Goal: Transaction & Acquisition: Purchase product/service

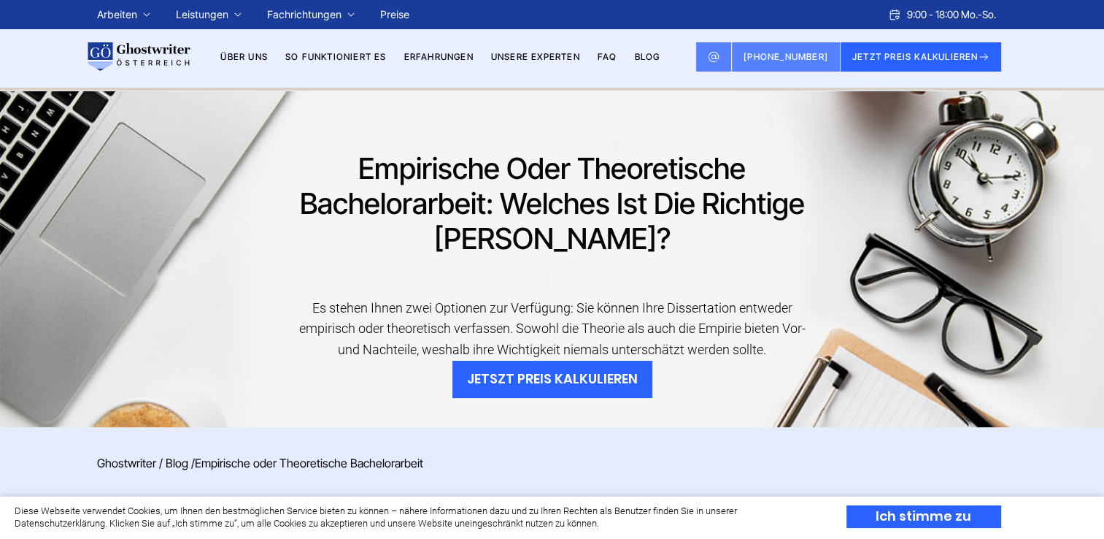
click at [588, 381] on button "JETSZT PREIS KALKULIEREN" at bounding box center [553, 379] width 200 height 37
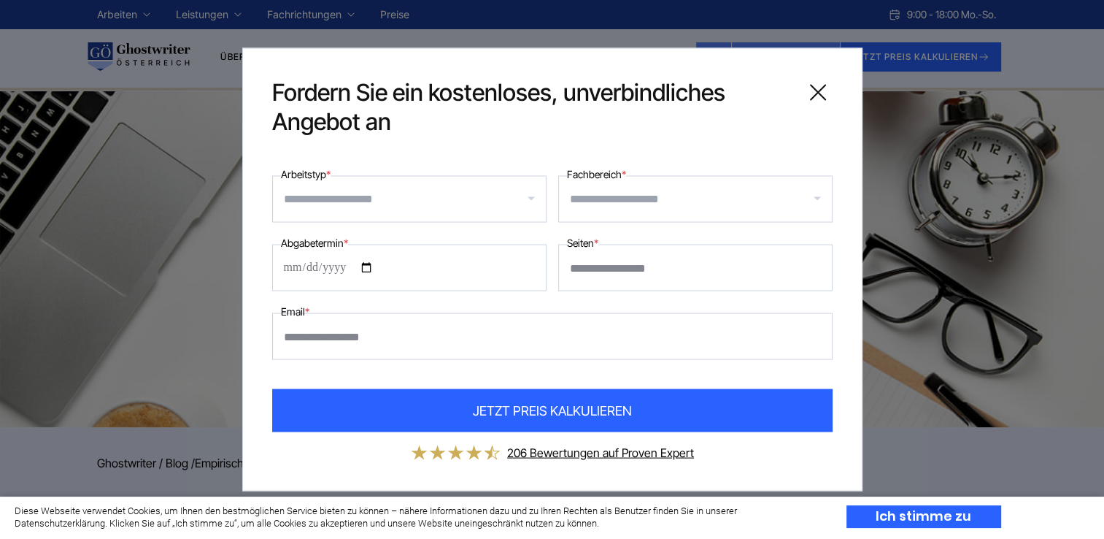
click at [386, 200] on input "Arbeitstyp *" at bounding box center [415, 199] width 262 height 23
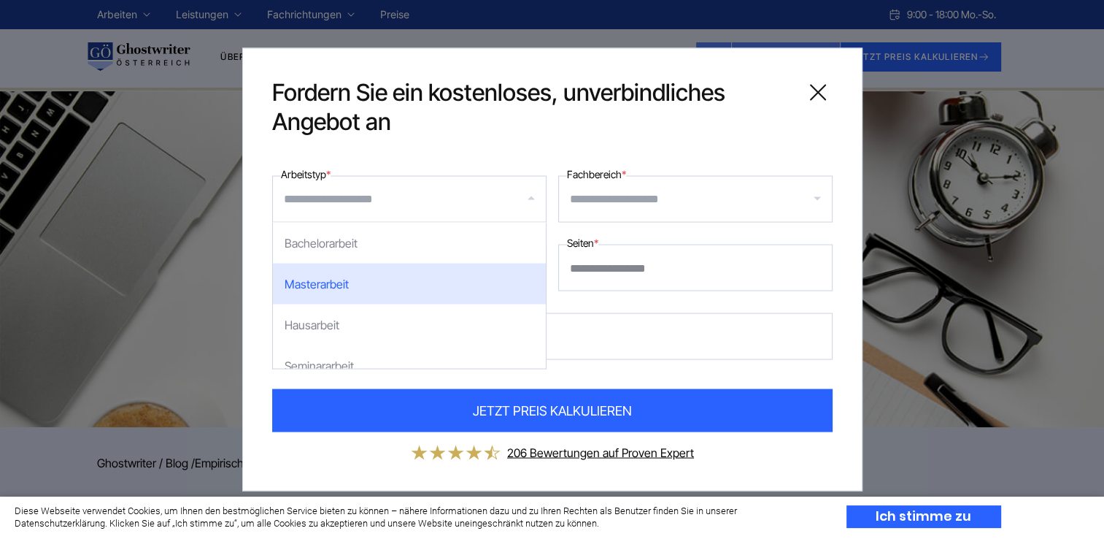
click at [355, 291] on div "Masterarbeit" at bounding box center [409, 284] width 273 height 41
select select "**"
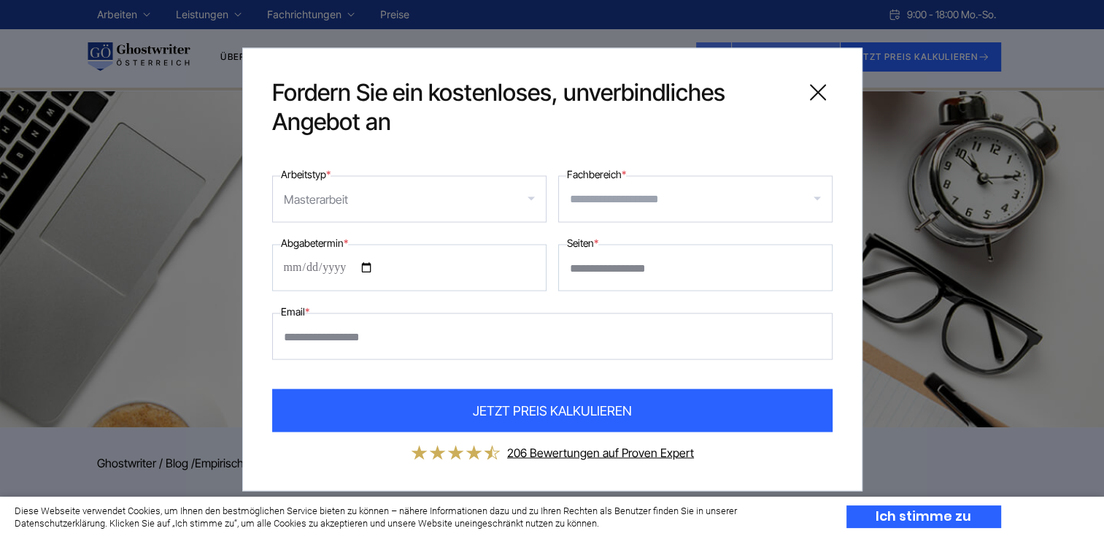
click at [620, 202] on input "Fachbereich *" at bounding box center [701, 199] width 262 height 23
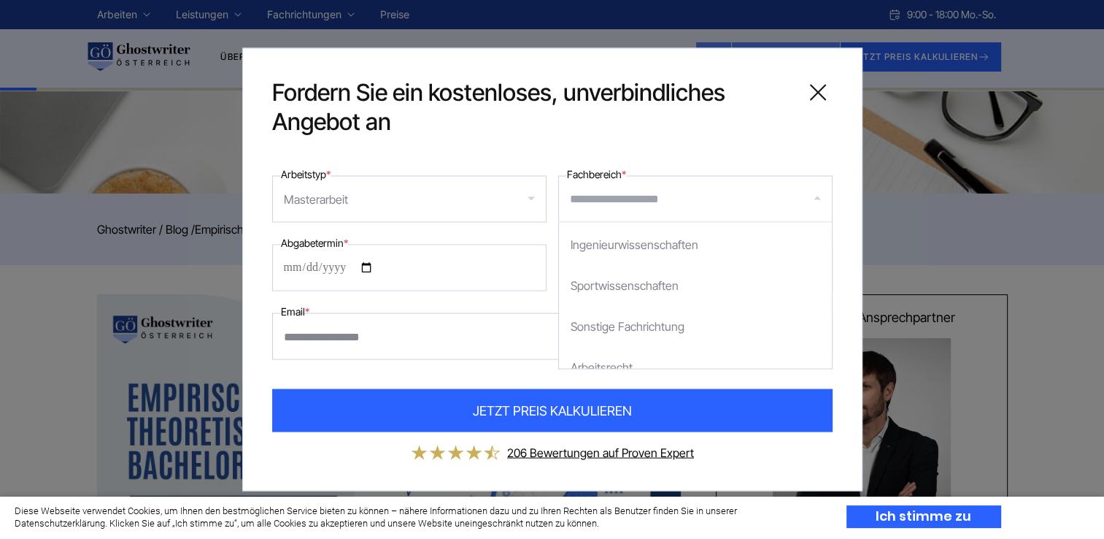
scroll to position [365, 0]
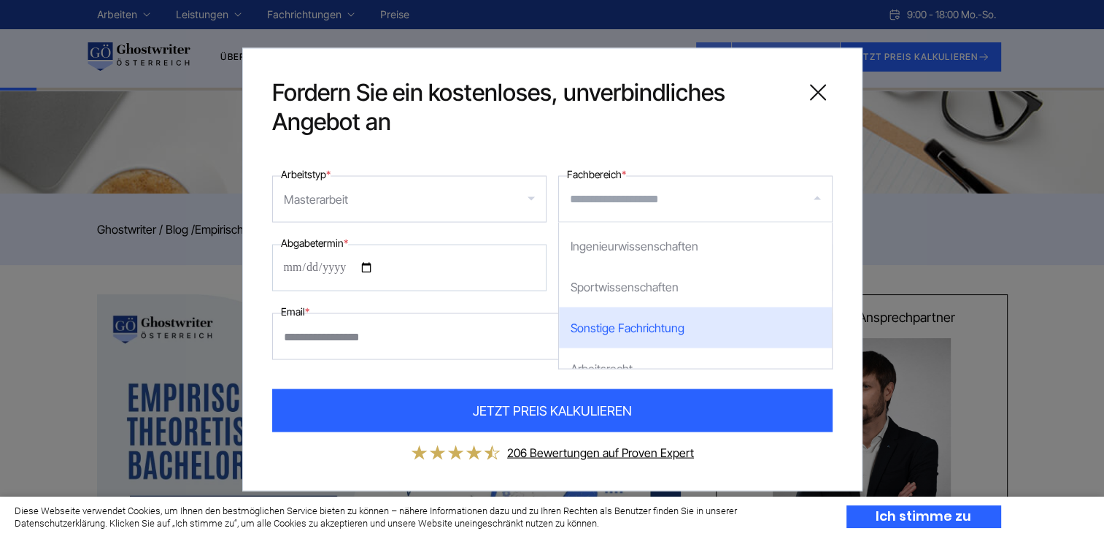
click at [639, 317] on div "Sonstige Fachrichtung" at bounding box center [695, 327] width 273 height 41
select select "**"
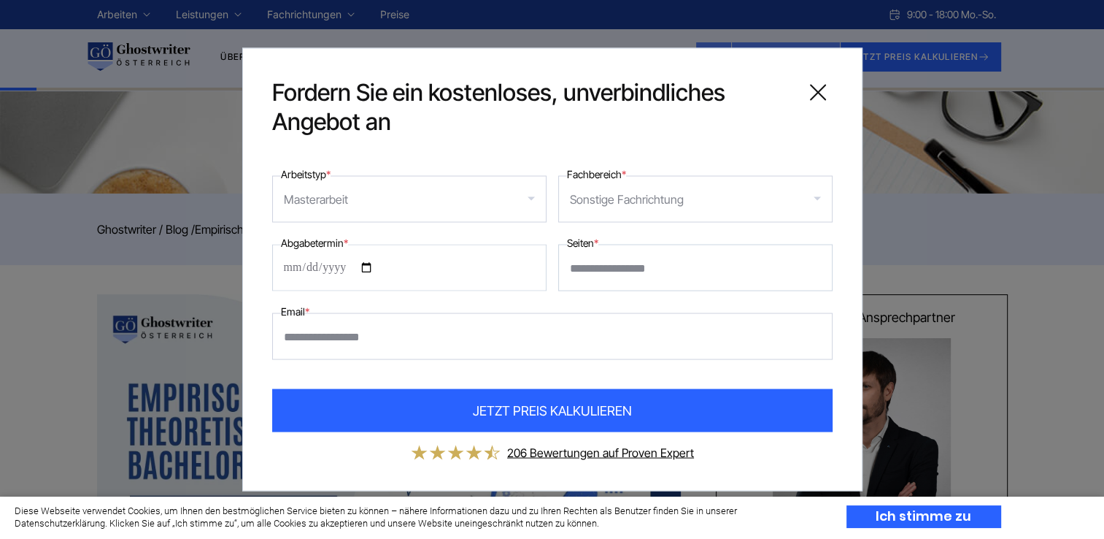
click at [283, 262] on input "Abgabetermin *" at bounding box center [409, 268] width 274 height 47
click at [299, 267] on input "Abgabetermin *" at bounding box center [409, 268] width 274 height 47
type input "**********"
type input "**"
click at [325, 339] on input "Email *" at bounding box center [552, 336] width 561 height 47
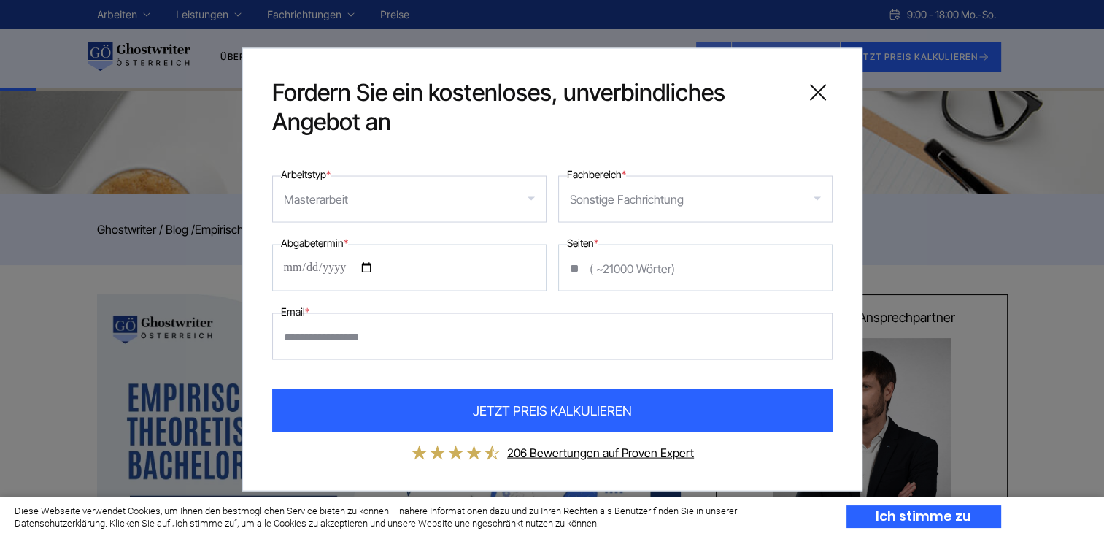
type input "**********"
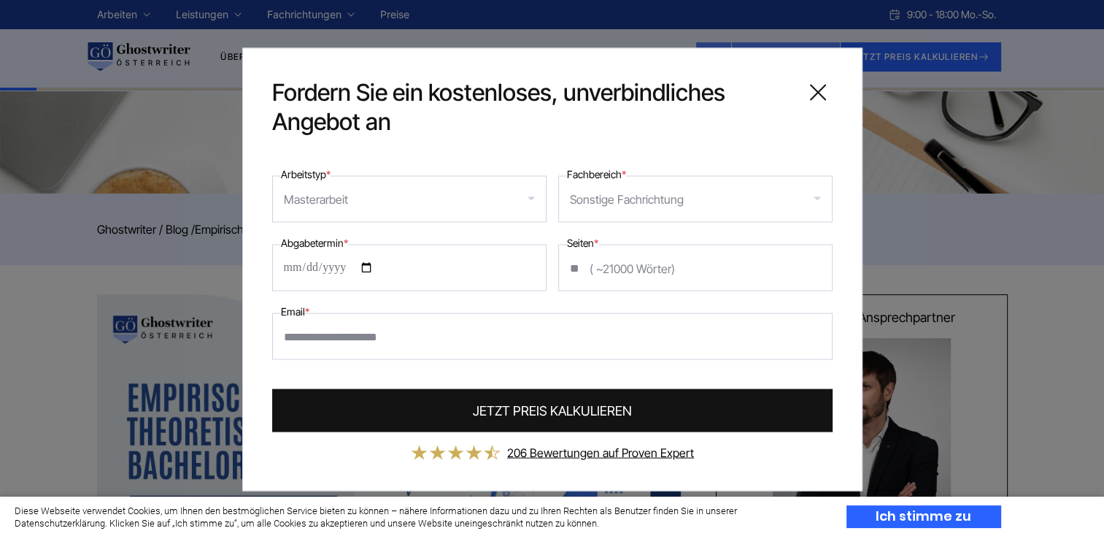
click at [480, 403] on span "JETZT PREIS KALKULIEREN" at bounding box center [552, 411] width 159 height 20
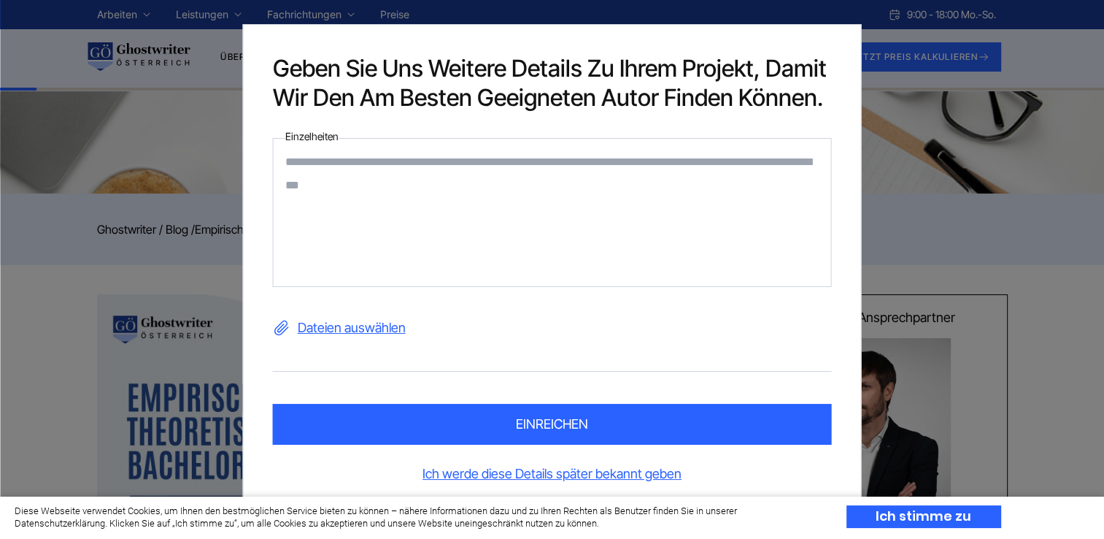
click at [440, 169] on textarea at bounding box center [552, 212] width 559 height 149
paste textarea "**********"
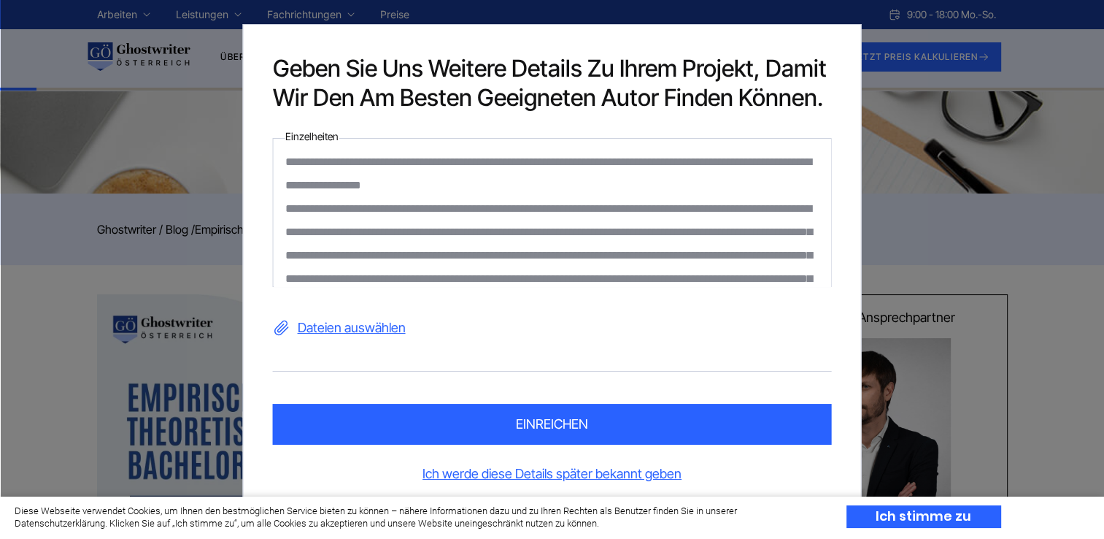
scroll to position [326, 0]
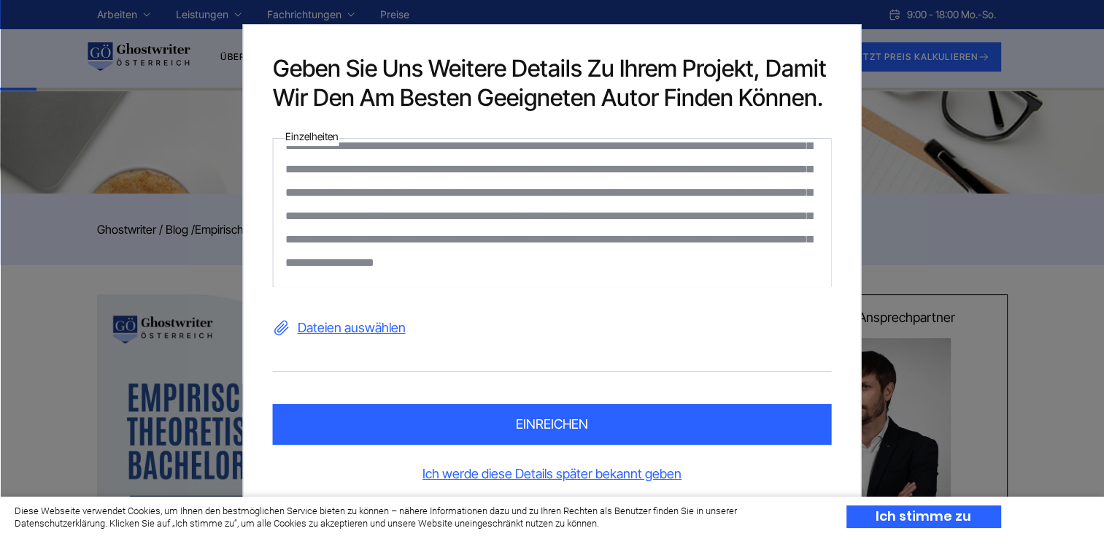
click at [361, 334] on label "Dateien auswählen" at bounding box center [552, 327] width 559 height 23
drag, startPoint x: 361, startPoint y: 334, endPoint x: 310, endPoint y: 328, distance: 51.4
click at [310, 328] on label "Dateien auswählen" at bounding box center [552, 327] width 559 height 23
click at [0, 0] on input "Dateien auswählen" at bounding box center [0, 0] width 0 height 0
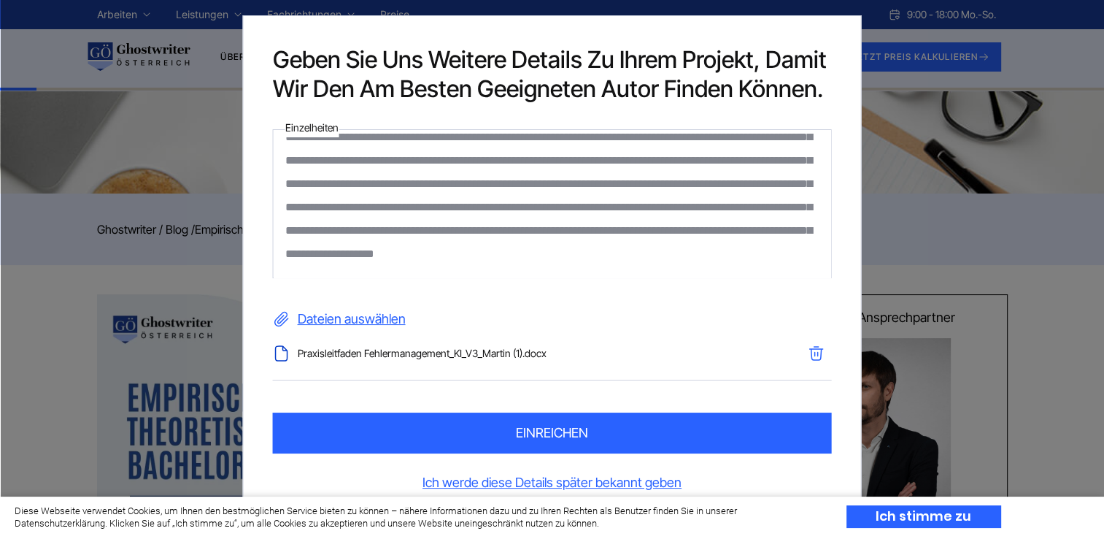
scroll to position [342, 0]
click at [606, 254] on textarea at bounding box center [552, 203] width 559 height 149
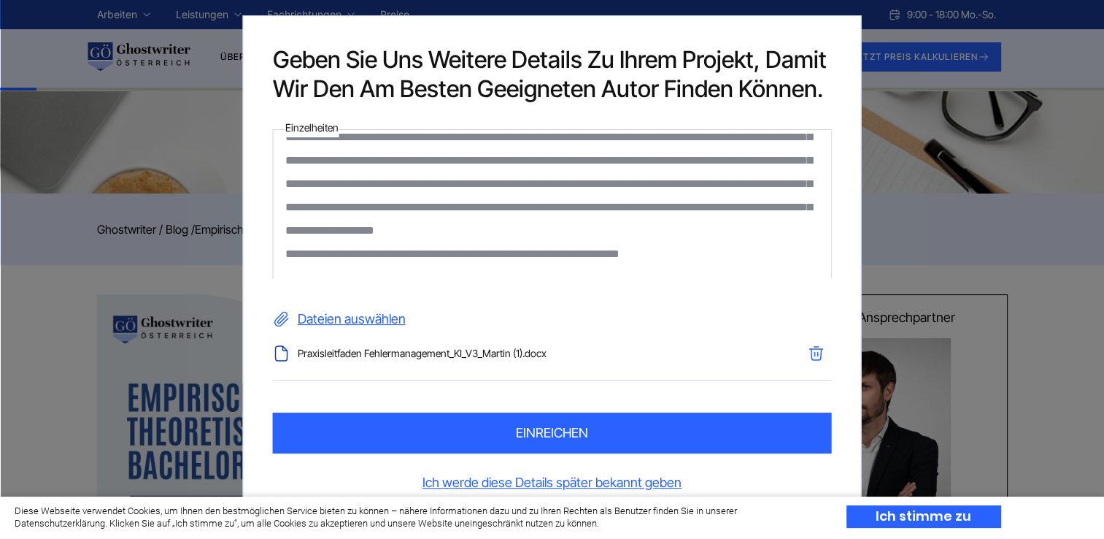
click at [491, 272] on textarea at bounding box center [552, 203] width 559 height 149
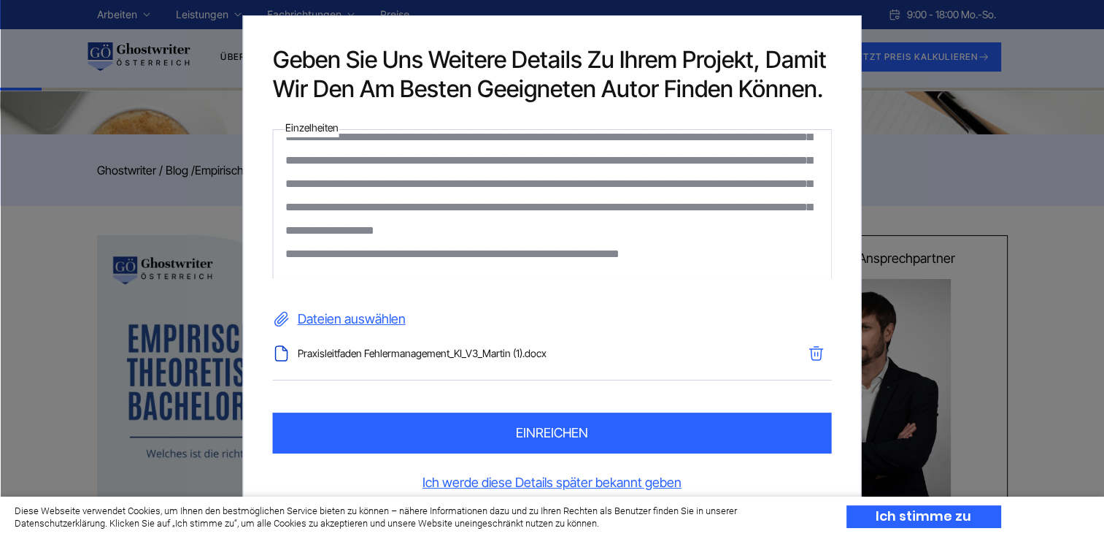
scroll to position [292, 0]
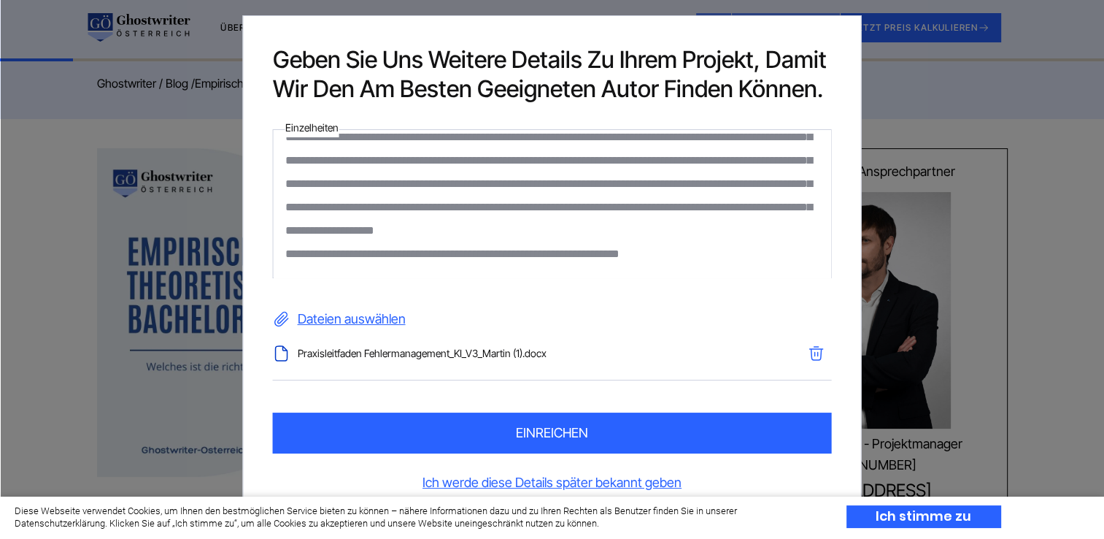
type textarea "**********"
click at [531, 438] on button "einreichen" at bounding box center [552, 432] width 559 height 41
click at [551, 423] on button "einreichen" at bounding box center [552, 432] width 559 height 41
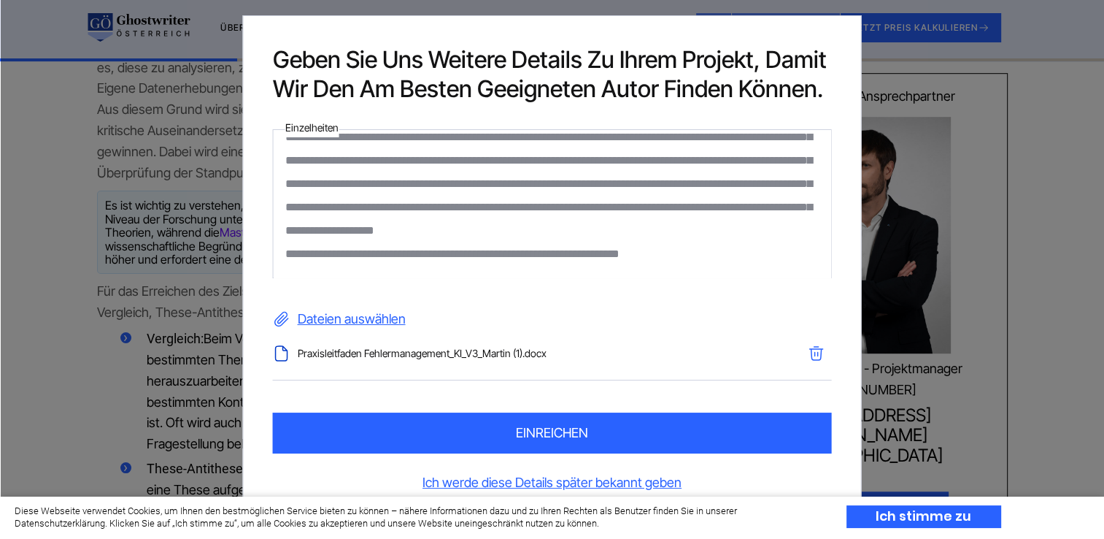
click at [548, 442] on button "einreichen" at bounding box center [552, 432] width 559 height 41
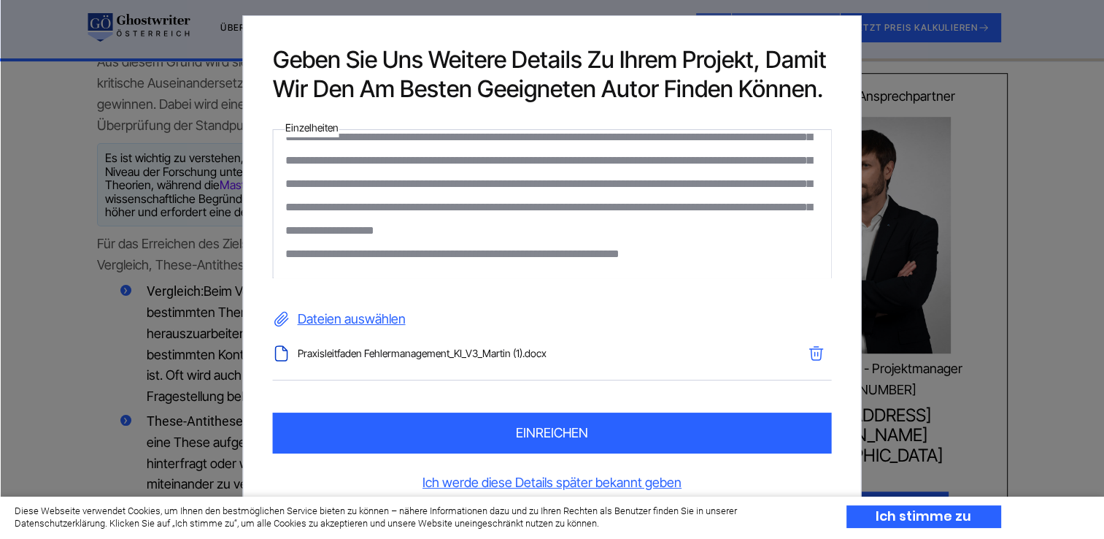
scroll to position [1022, 0]
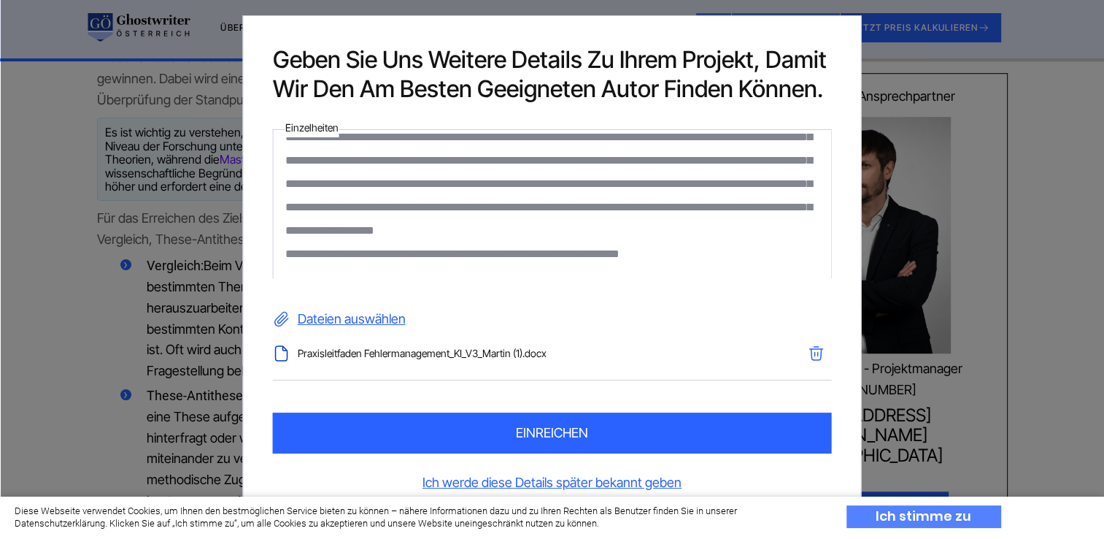
click at [939, 521] on div "Ich stimme zu" at bounding box center [924, 516] width 155 height 23
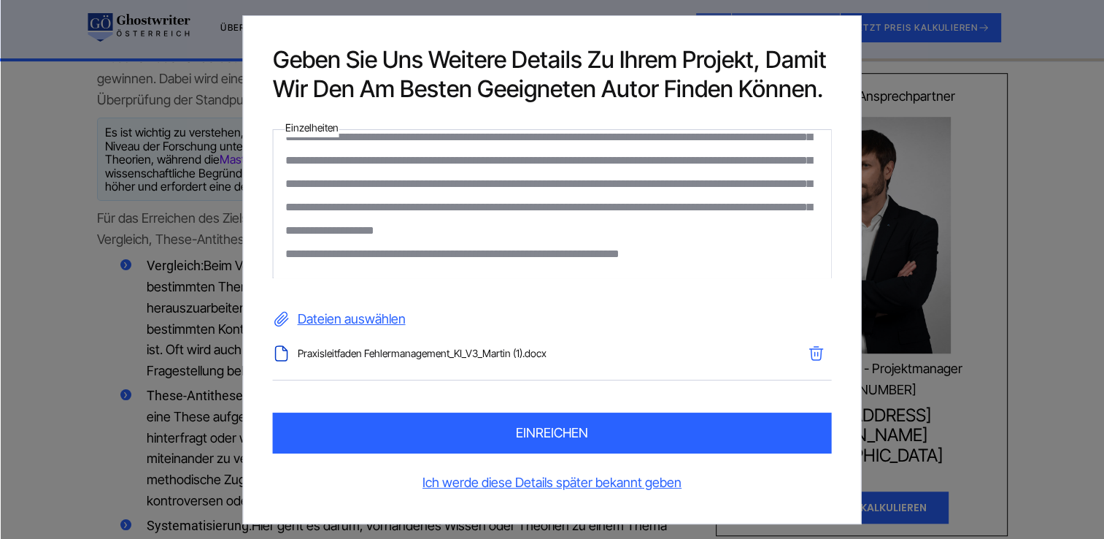
click at [563, 432] on button "einreichen" at bounding box center [552, 432] width 559 height 41
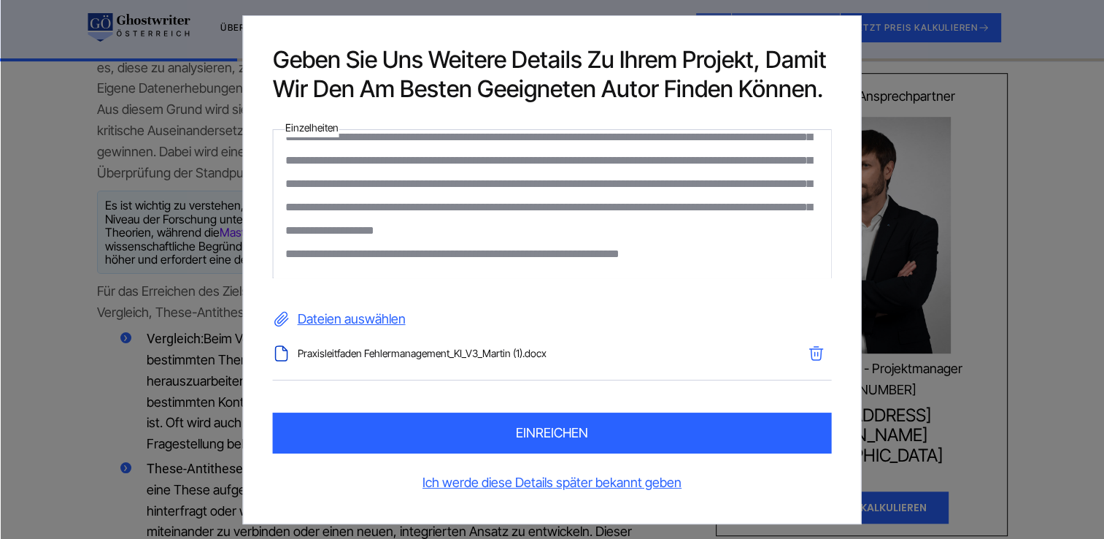
scroll to position [366, 0]
click at [489, 255] on textarea at bounding box center [552, 203] width 559 height 149
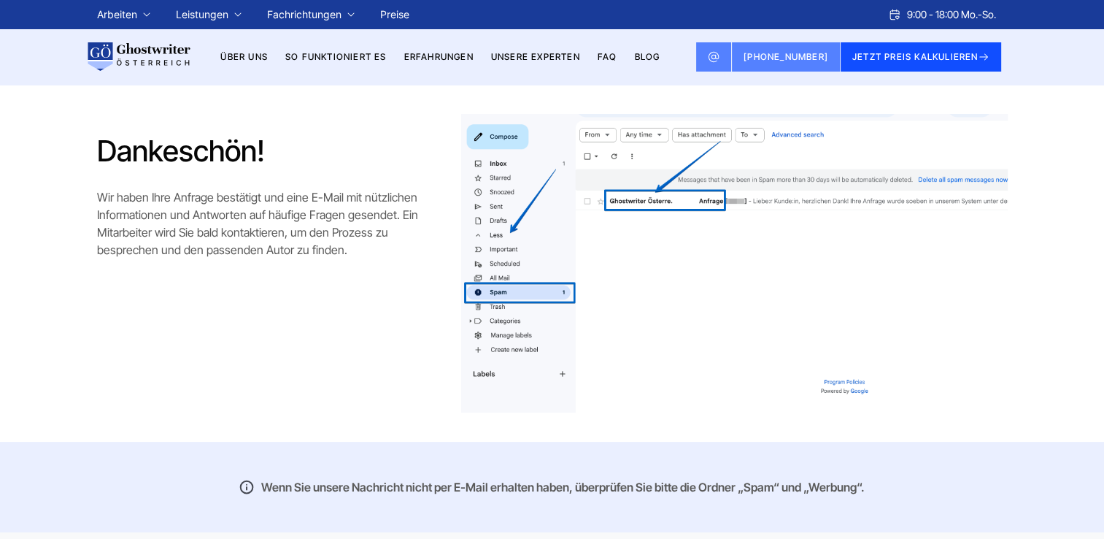
click at [983, 52] on icon at bounding box center [984, 57] width 12 height 12
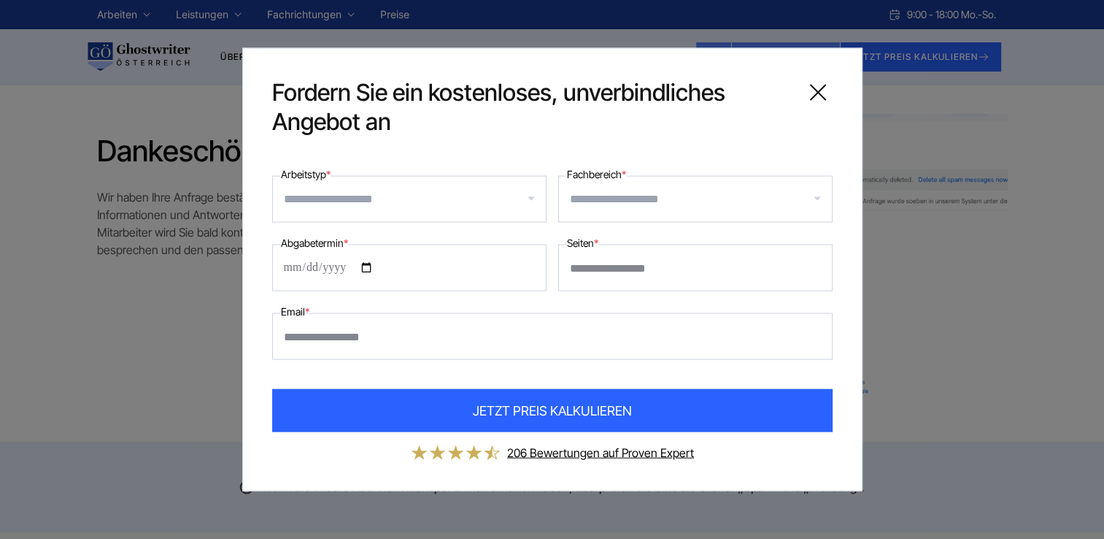
click at [815, 91] on icon at bounding box center [818, 92] width 15 height 15
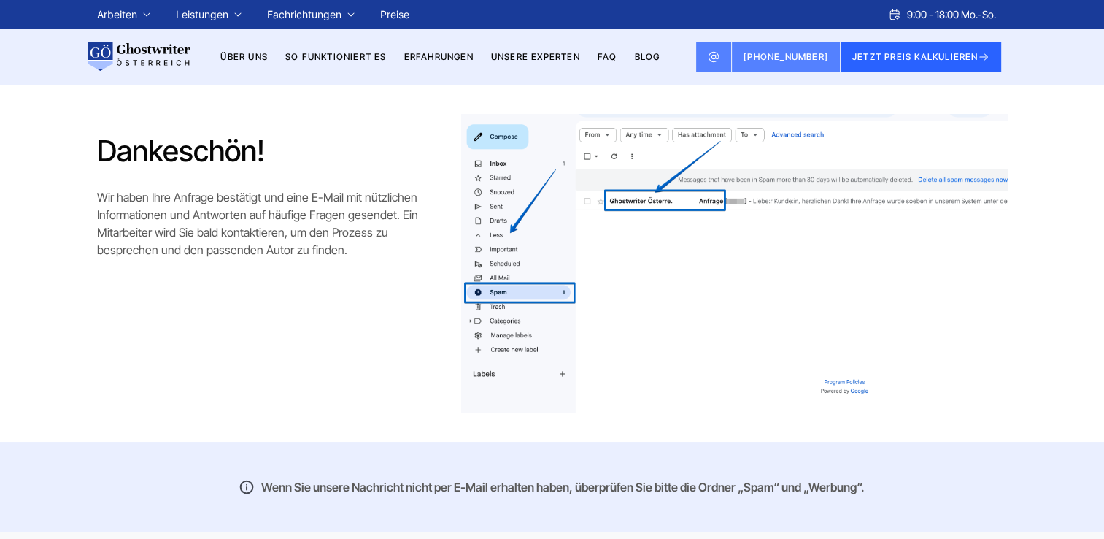
click at [471, 63] on li "Erfahrungen" at bounding box center [438, 57] width 69 height 18
click at [399, 9] on link "Preise" at bounding box center [394, 14] width 29 height 12
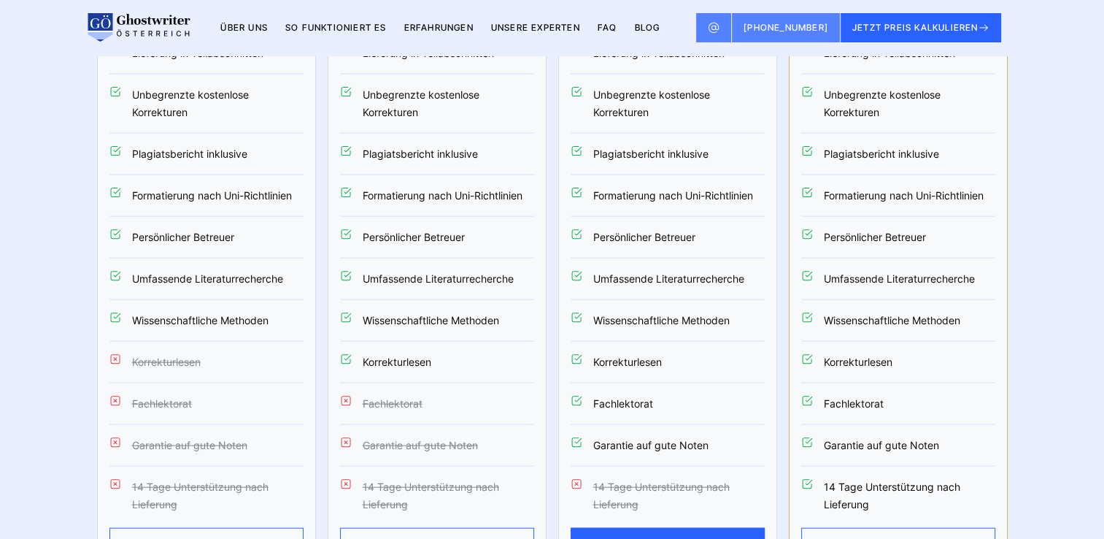
scroll to position [3285, 0]
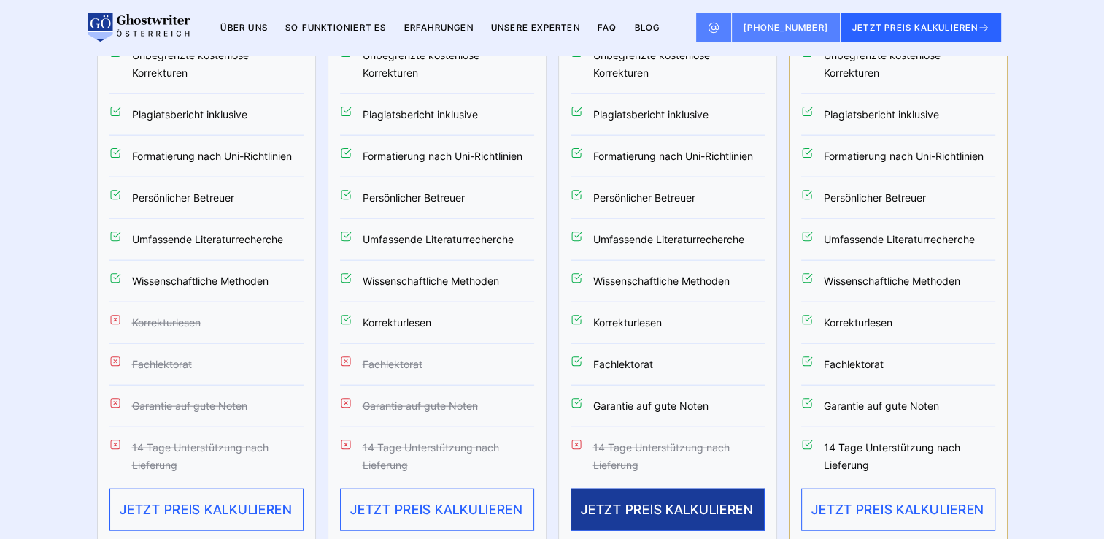
click at [615, 488] on button "JETZT PREIS KALKULIEREN" at bounding box center [668, 509] width 194 height 42
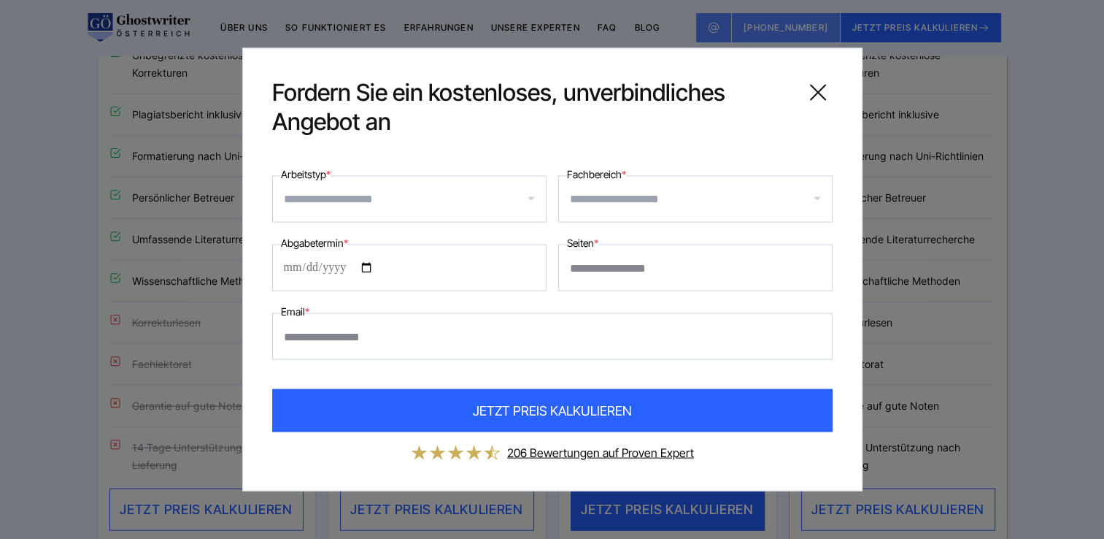
click at [818, 98] on icon at bounding box center [818, 92] width 29 height 29
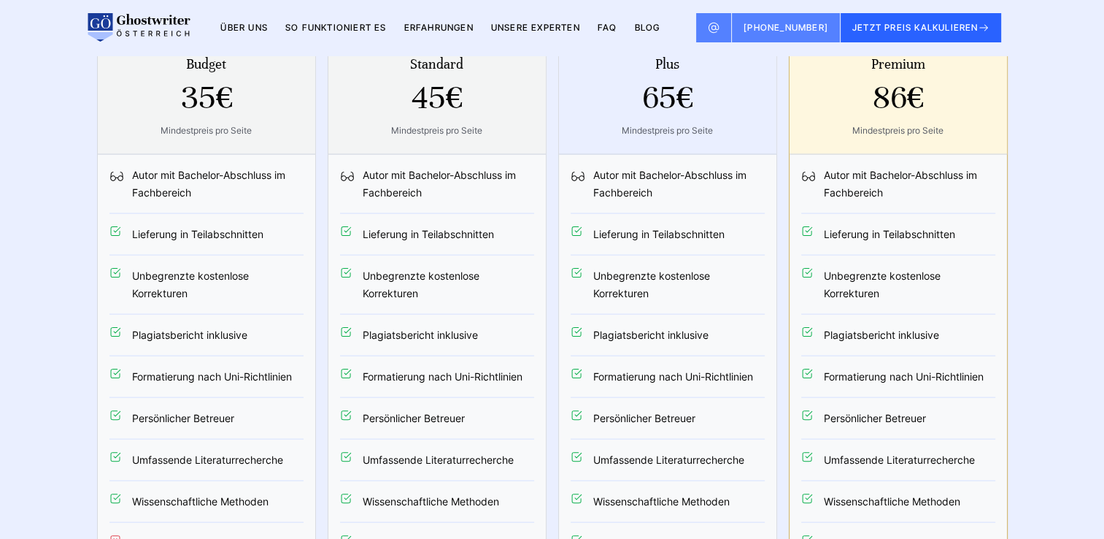
scroll to position [2774, 0]
